Goal: Browse casually: Explore the website without a specific task or goal

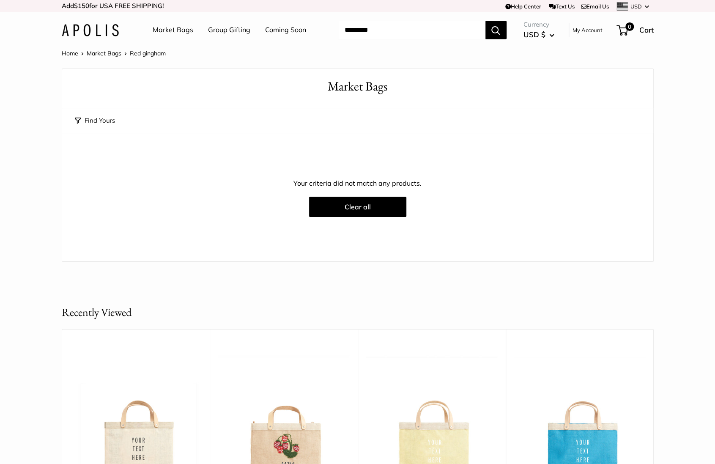
click at [112, 30] on img at bounding box center [90, 30] width 57 height 12
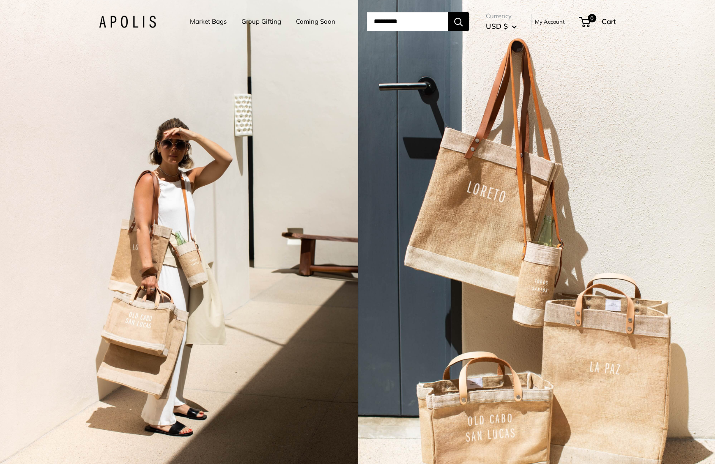
click at [457, 219] on div "2 / 5" at bounding box center [537, 232] width 358 height 464
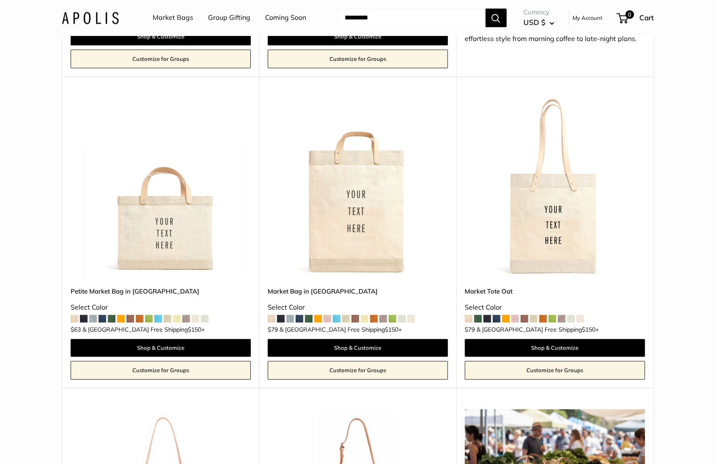
scroll to position [694, 0]
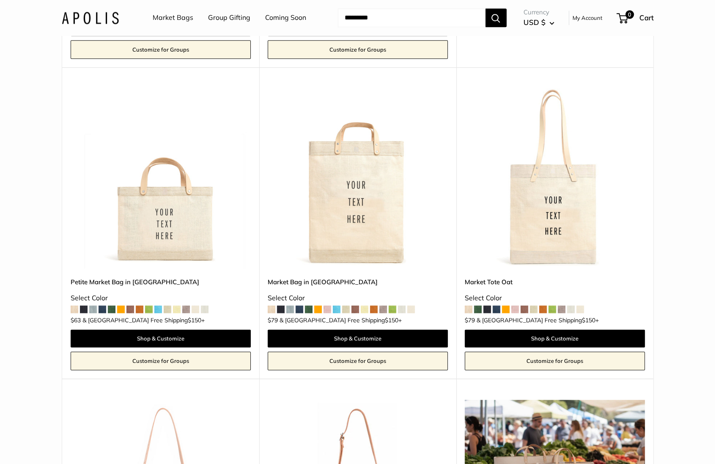
click at [0, 0] on img at bounding box center [0, 0] width 0 height 0
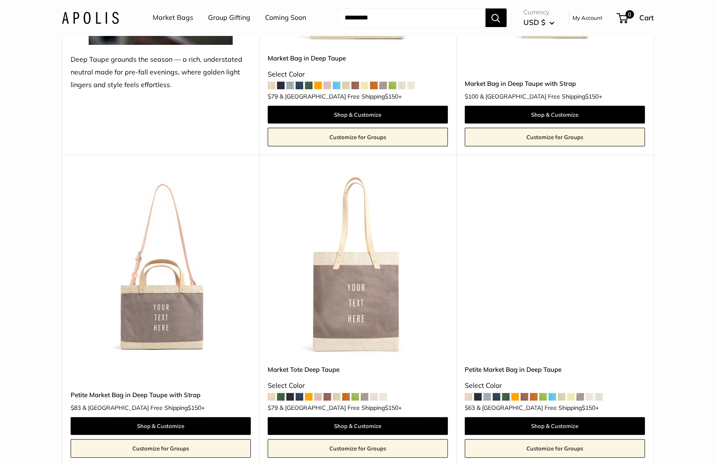
scroll to position [2115, 0]
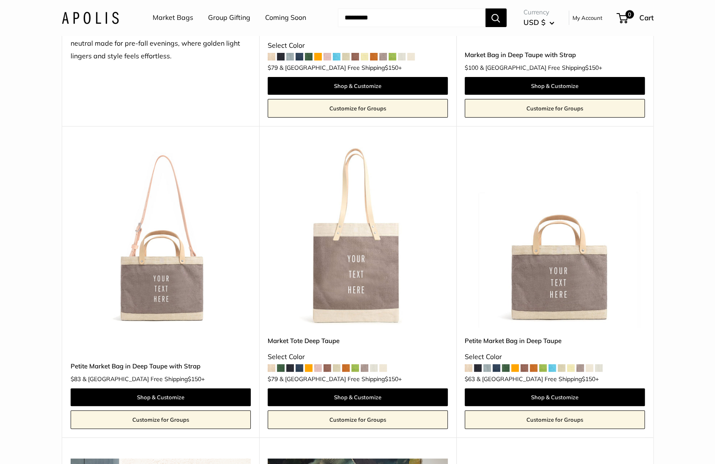
click at [0, 0] on img at bounding box center [0, 0] width 0 height 0
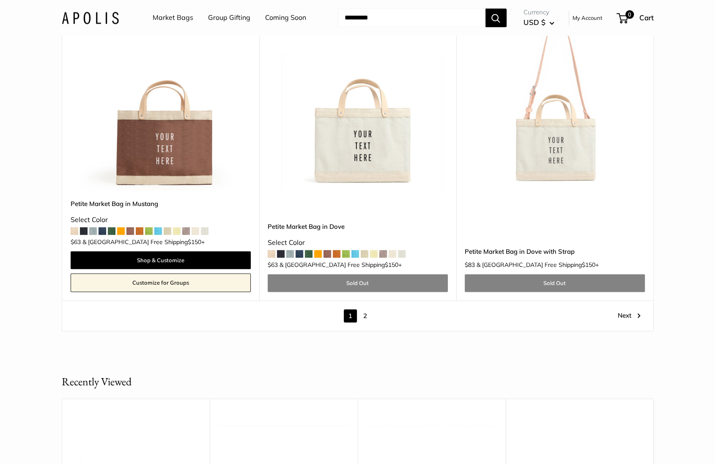
scroll to position [4842, 0]
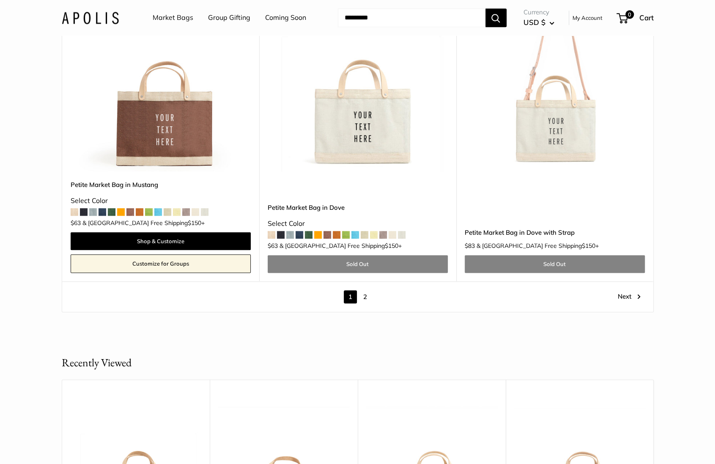
click at [364, 290] on link "2" at bounding box center [365, 296] width 13 height 13
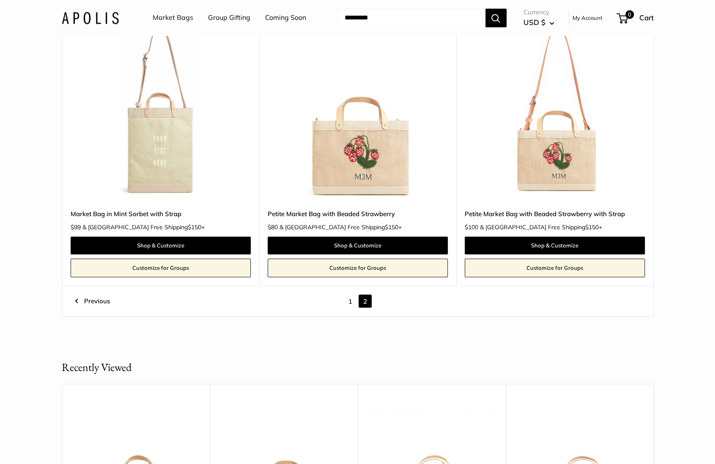
scroll to position [2946, 0]
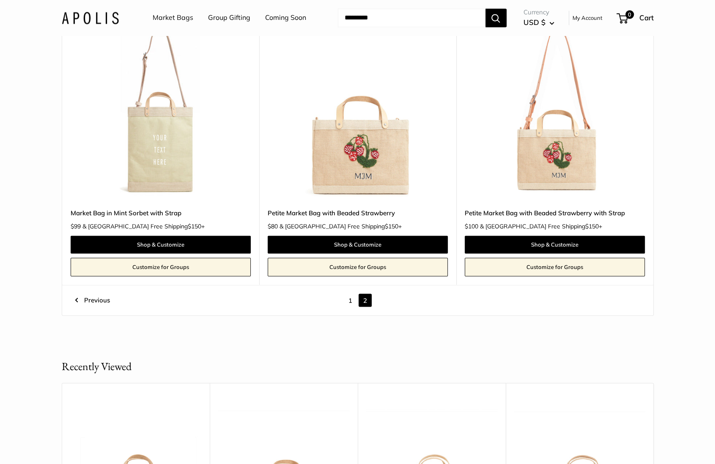
click at [270, 14] on link "Coming Soon" at bounding box center [285, 17] width 41 height 13
click at [112, 19] on img at bounding box center [90, 17] width 57 height 12
